Goal: Information Seeking & Learning: Check status

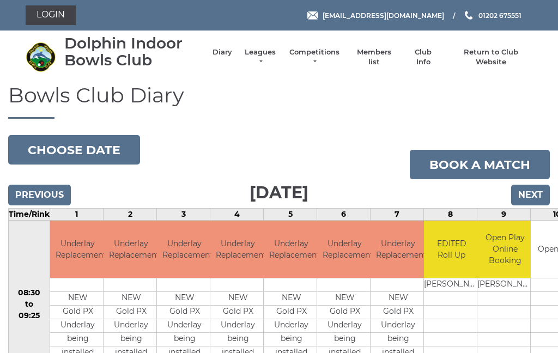
click at [265, 56] on link "Leagues" at bounding box center [260, 57] width 34 height 20
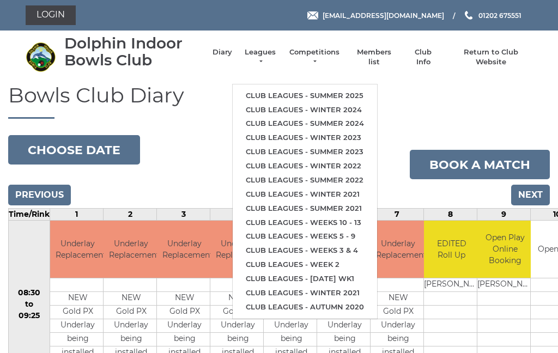
click at [341, 89] on link "Club leagues - Summer 2025" at bounding box center [305, 96] width 144 height 14
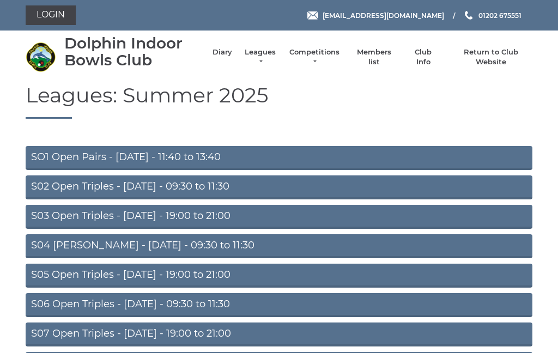
click at [243, 266] on link "S05 Open Triples - [DATE] - 19:00 to 21:00" at bounding box center [279, 276] width 506 height 24
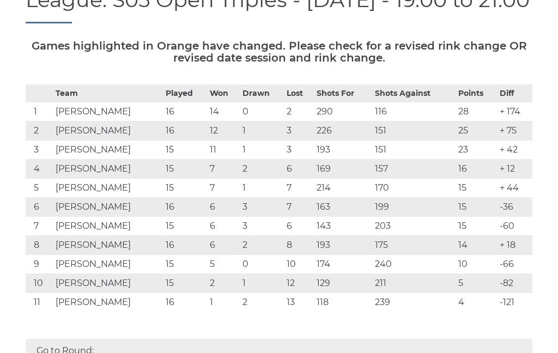
scroll to position [137, 0]
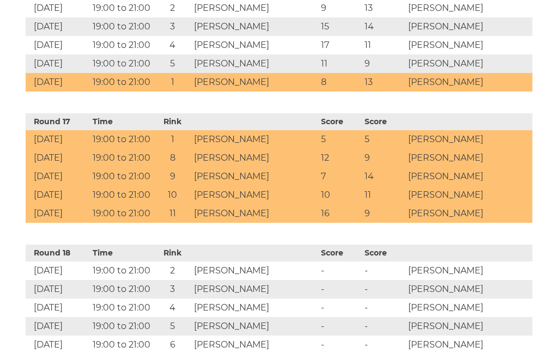
scroll to position [2516, 0]
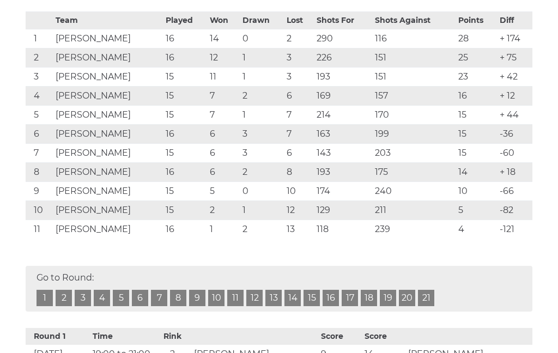
scroll to position [208, 0]
click at [348, 296] on link "17" at bounding box center [349, 298] width 16 height 16
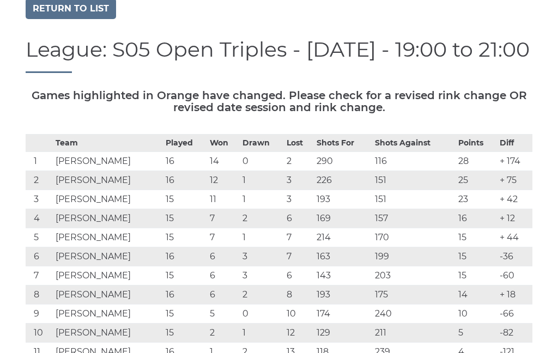
scroll to position [85, 0]
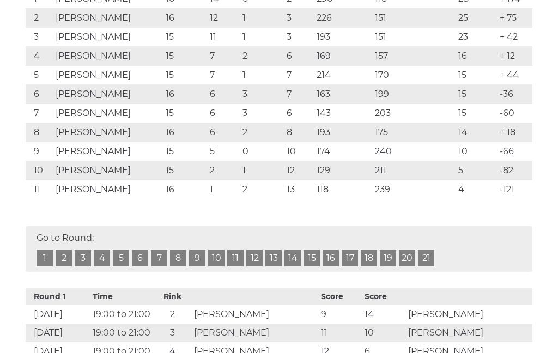
scroll to position [247, 0]
